Goal: Transaction & Acquisition: Subscribe to service/newsletter

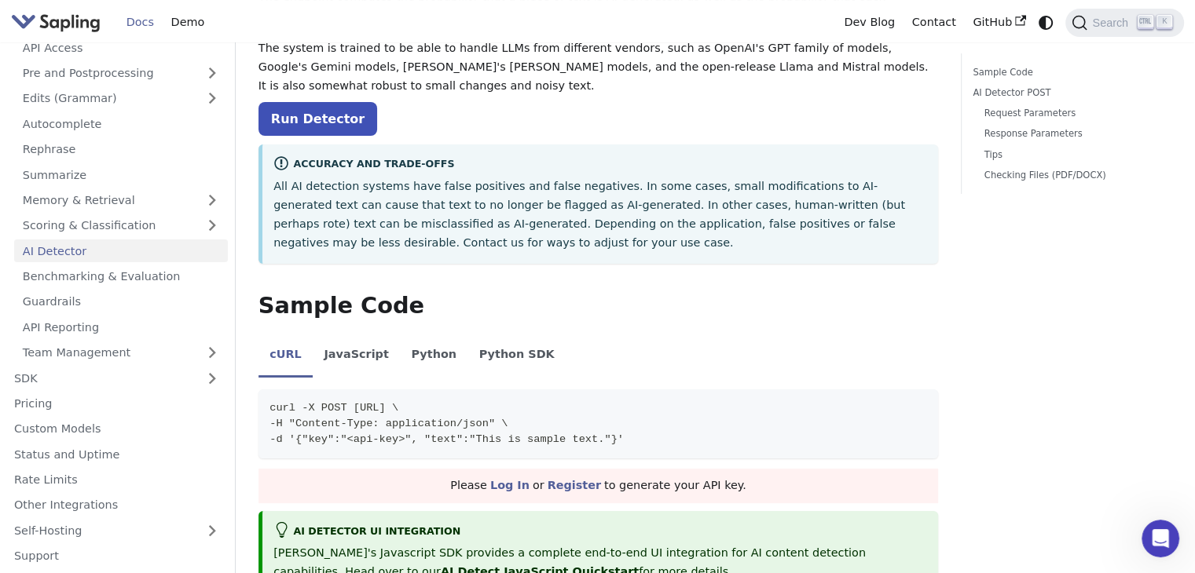
scroll to position [88, 0]
click at [105, 406] on link "Pricing" at bounding box center [116, 404] width 222 height 23
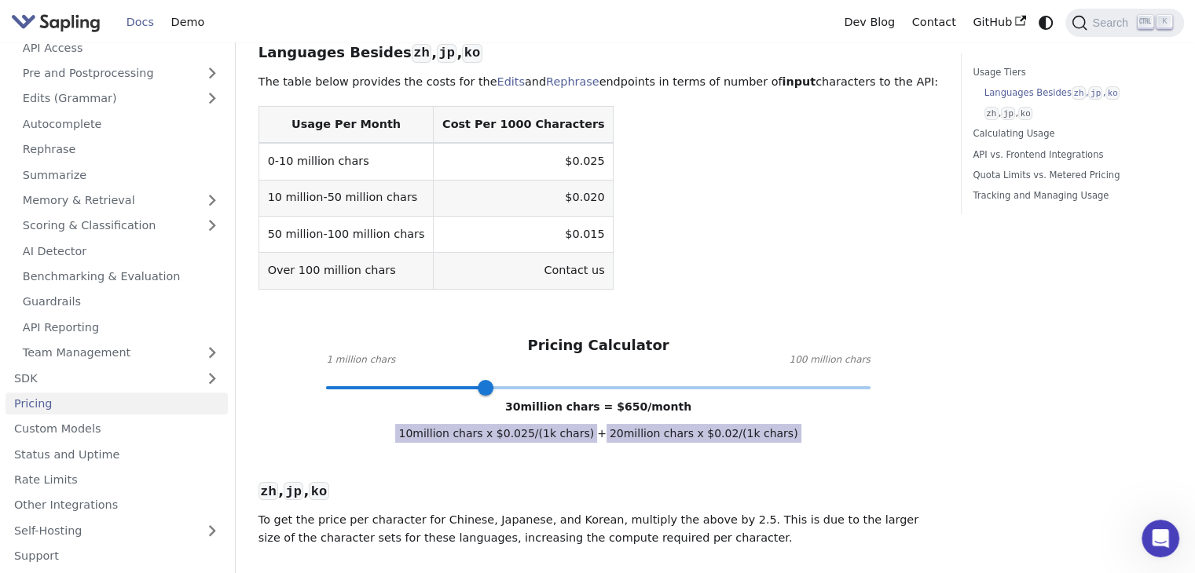
scroll to position [550, 0]
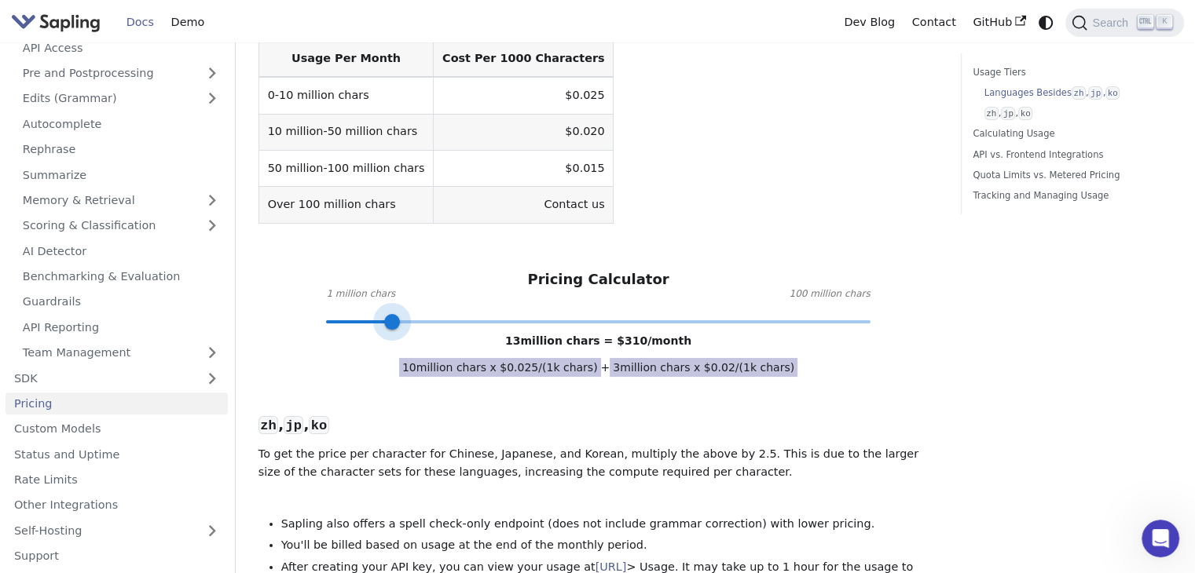
drag, startPoint x: 490, startPoint y: 270, endPoint x: 393, endPoint y: 275, distance: 97.5
click at [393, 314] on span at bounding box center [392, 322] width 16 height 16
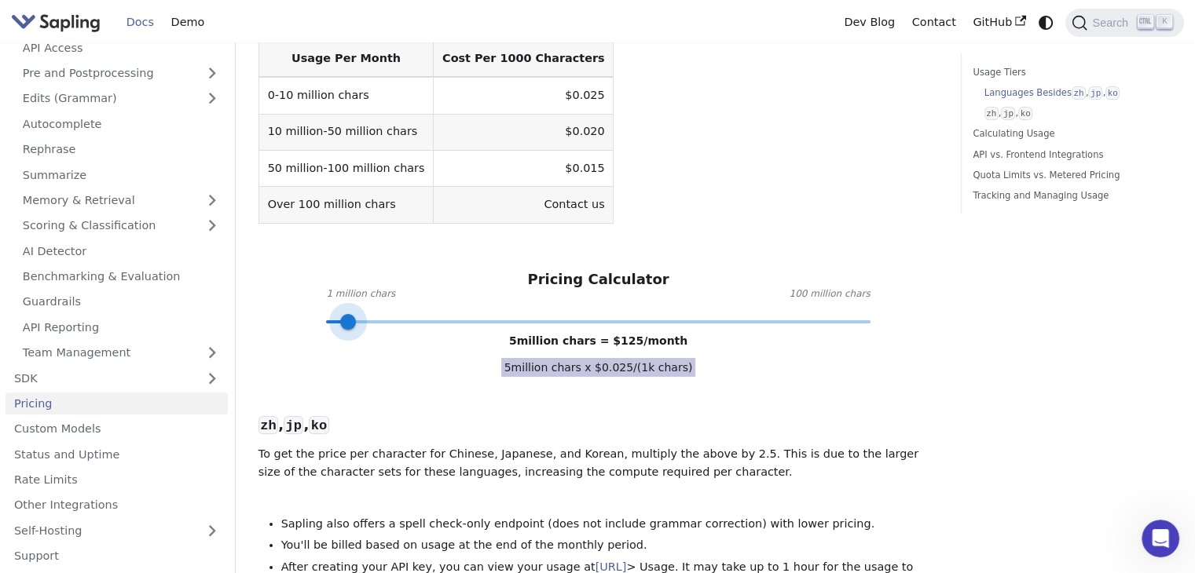
drag, startPoint x: 386, startPoint y: 262, endPoint x: 350, endPoint y: 265, distance: 37.0
click at [350, 314] on span at bounding box center [348, 322] width 16 height 16
type input "3"
drag, startPoint x: 354, startPoint y: 265, endPoint x: 339, endPoint y: 269, distance: 15.7
click at [339, 314] on span at bounding box center [337, 322] width 16 height 16
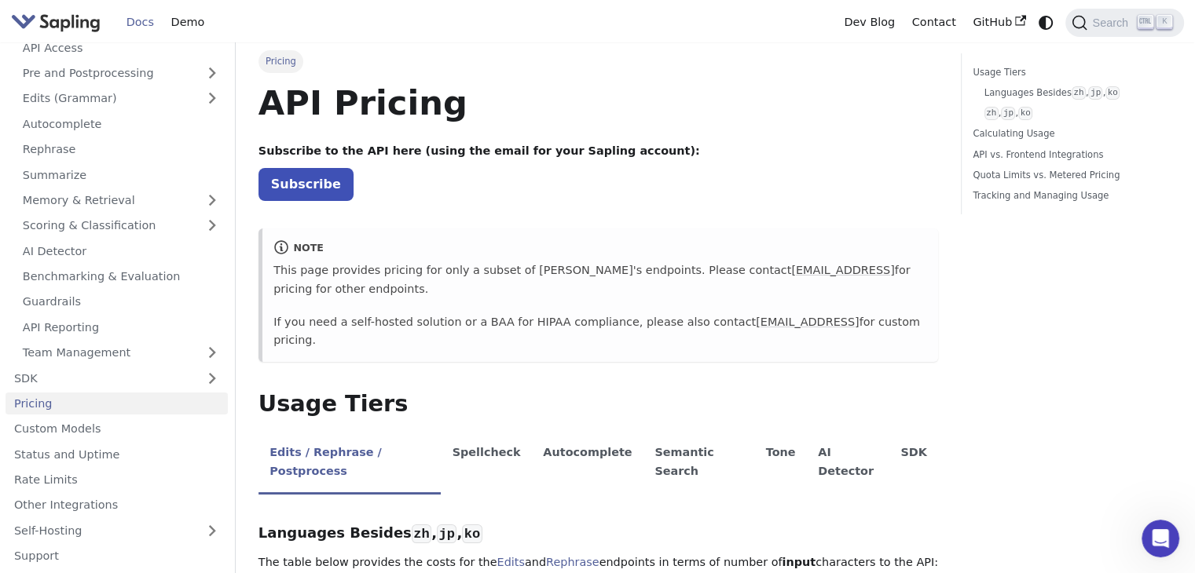
scroll to position [0, 0]
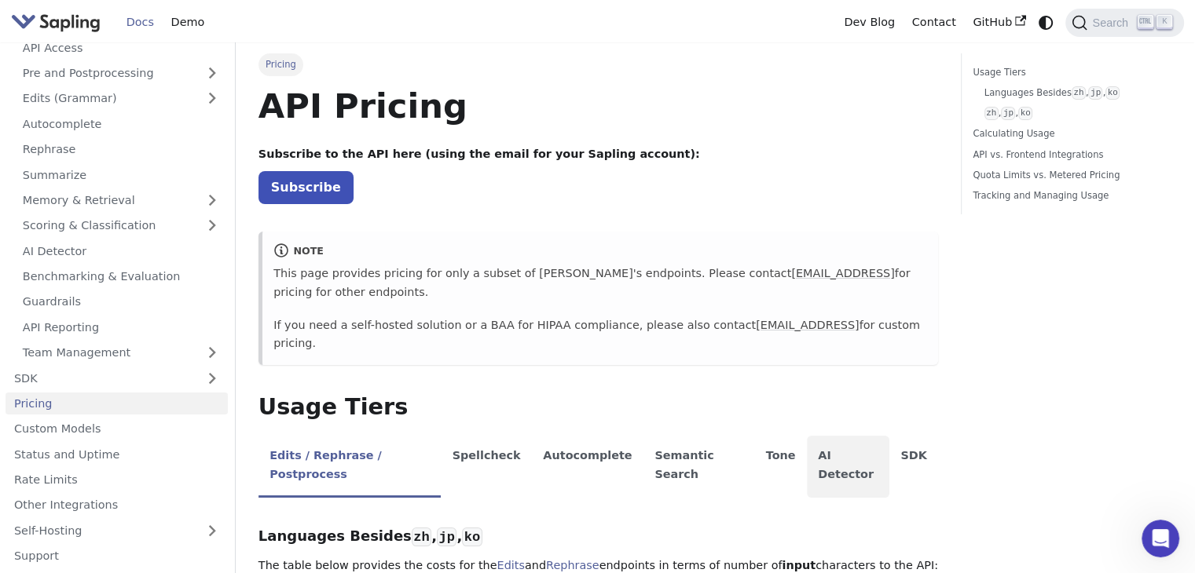
click at [807, 436] on li "AI Detector" at bounding box center [848, 467] width 82 height 62
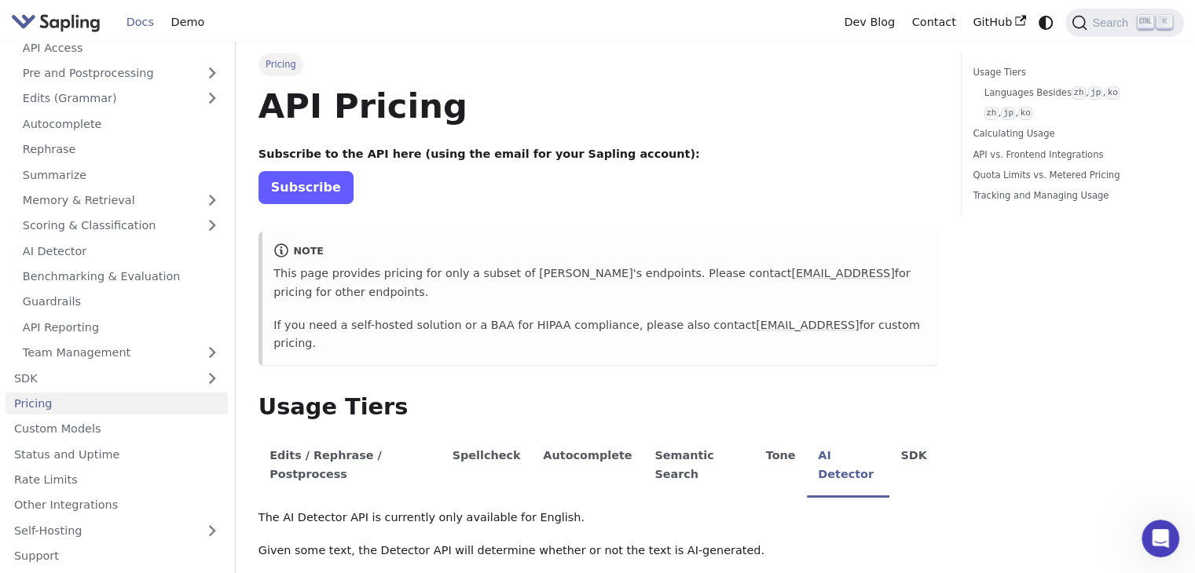
click at [287, 203] on link "Subscribe" at bounding box center [305, 187] width 95 height 32
click at [97, 438] on link "Custom Models" at bounding box center [116, 429] width 222 height 23
